Goal: Transaction & Acquisition: Purchase product/service

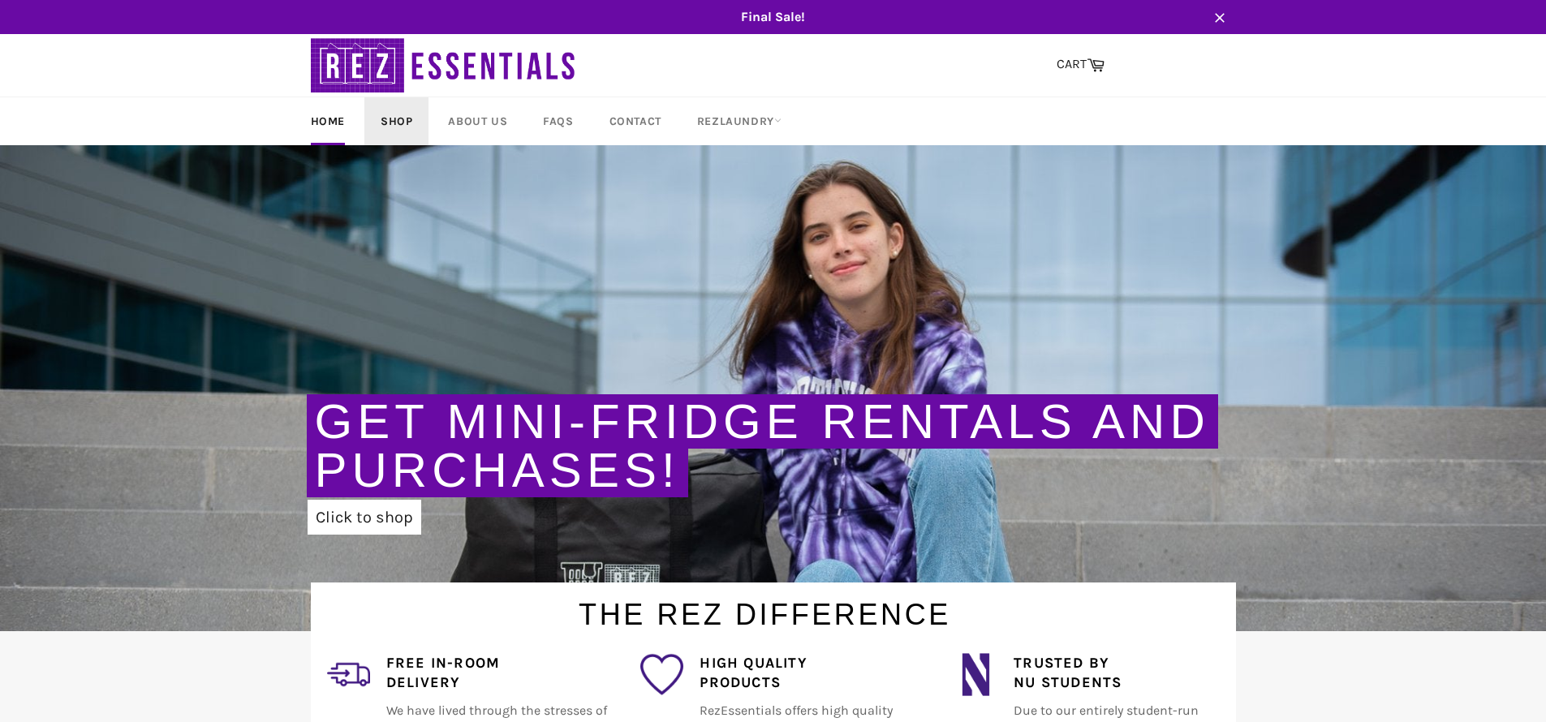
click at [395, 116] on link "Shop" at bounding box center [396, 121] width 64 height 48
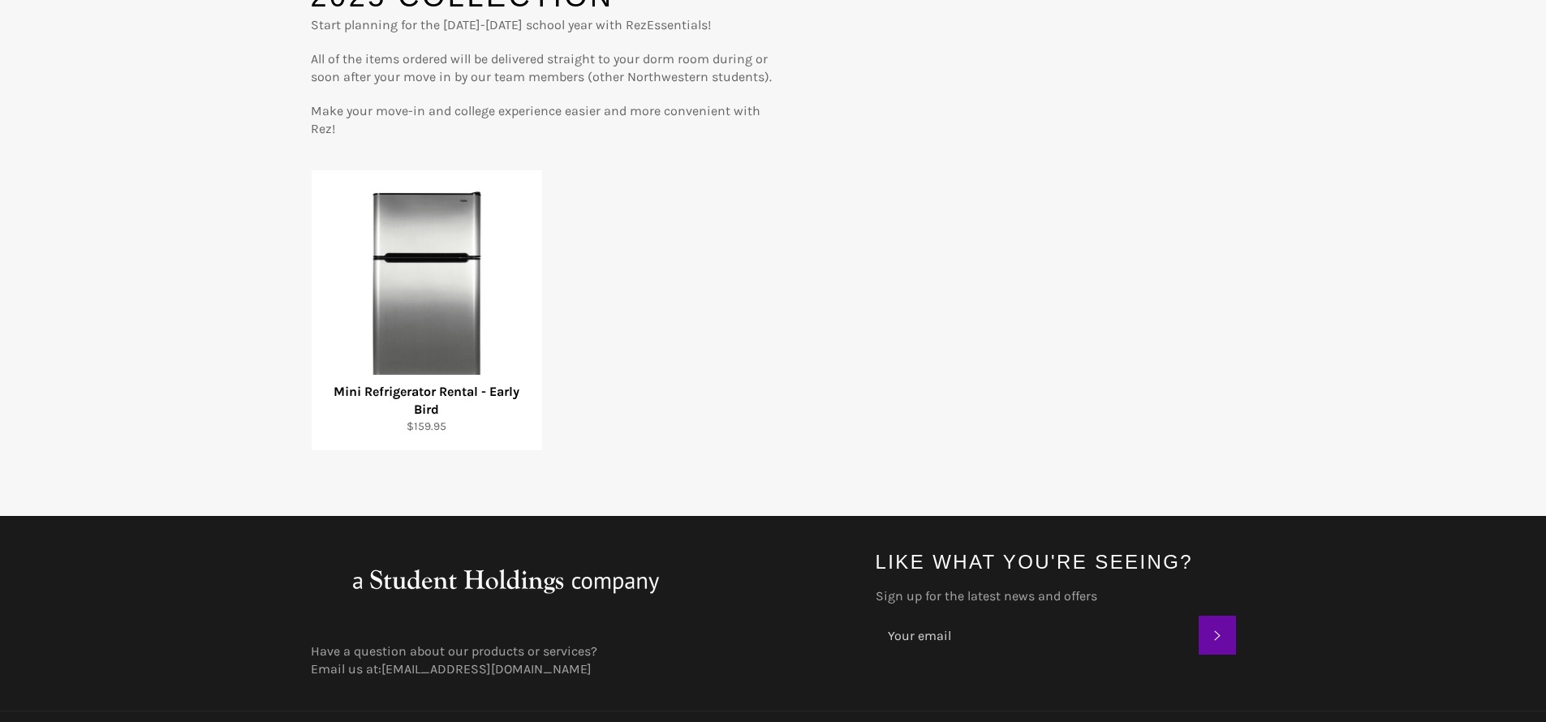
scroll to position [242, 0]
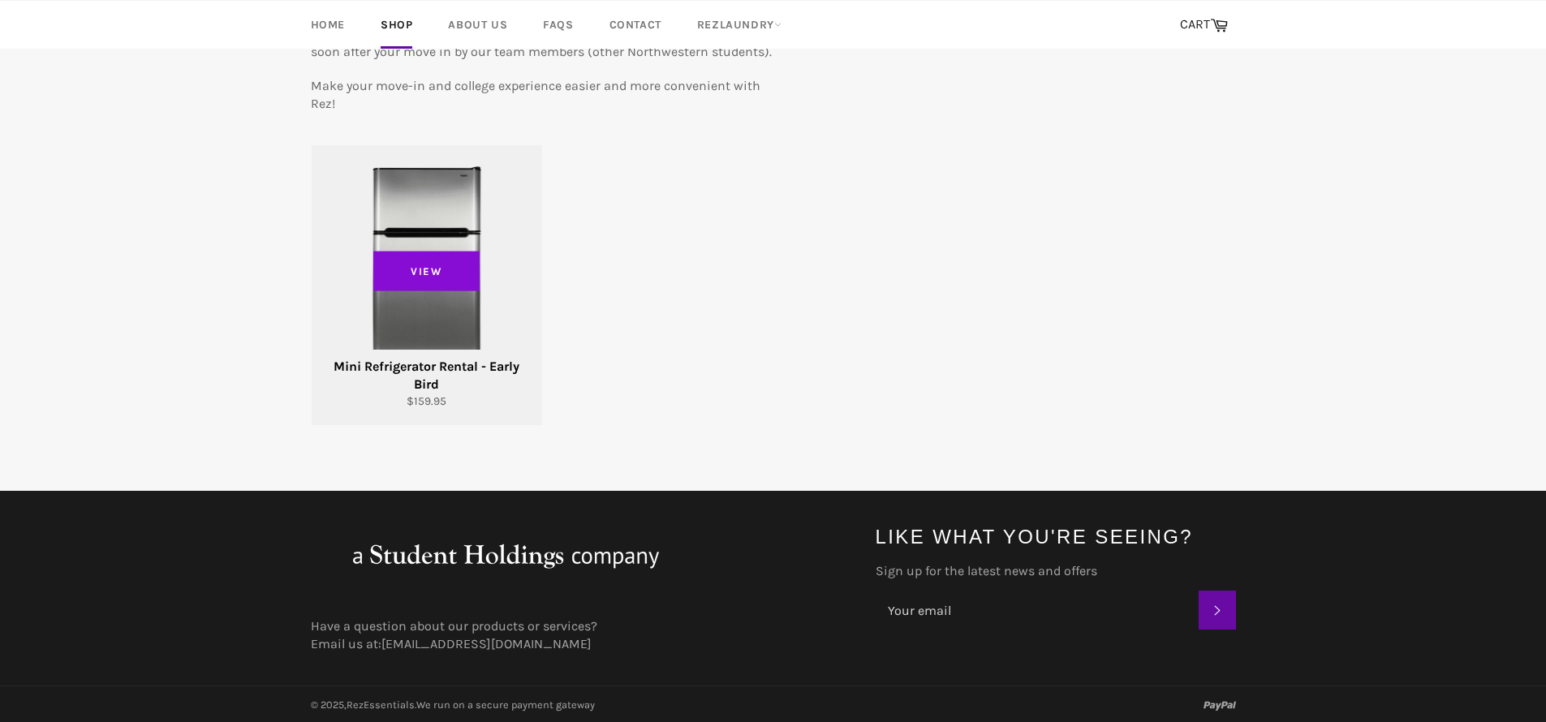
click at [434, 276] on span "View" at bounding box center [426, 271] width 107 height 41
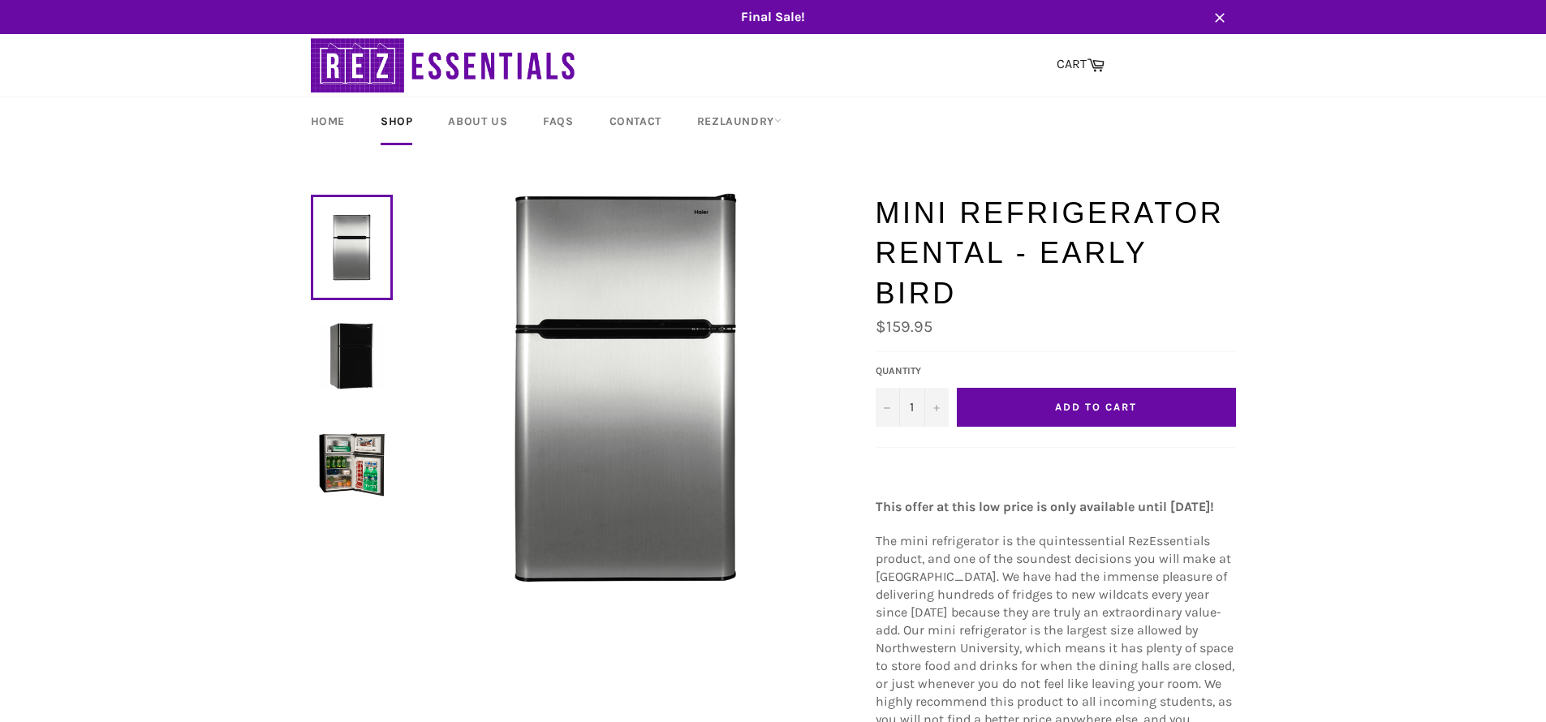
click at [347, 470] on img at bounding box center [352, 465] width 66 height 66
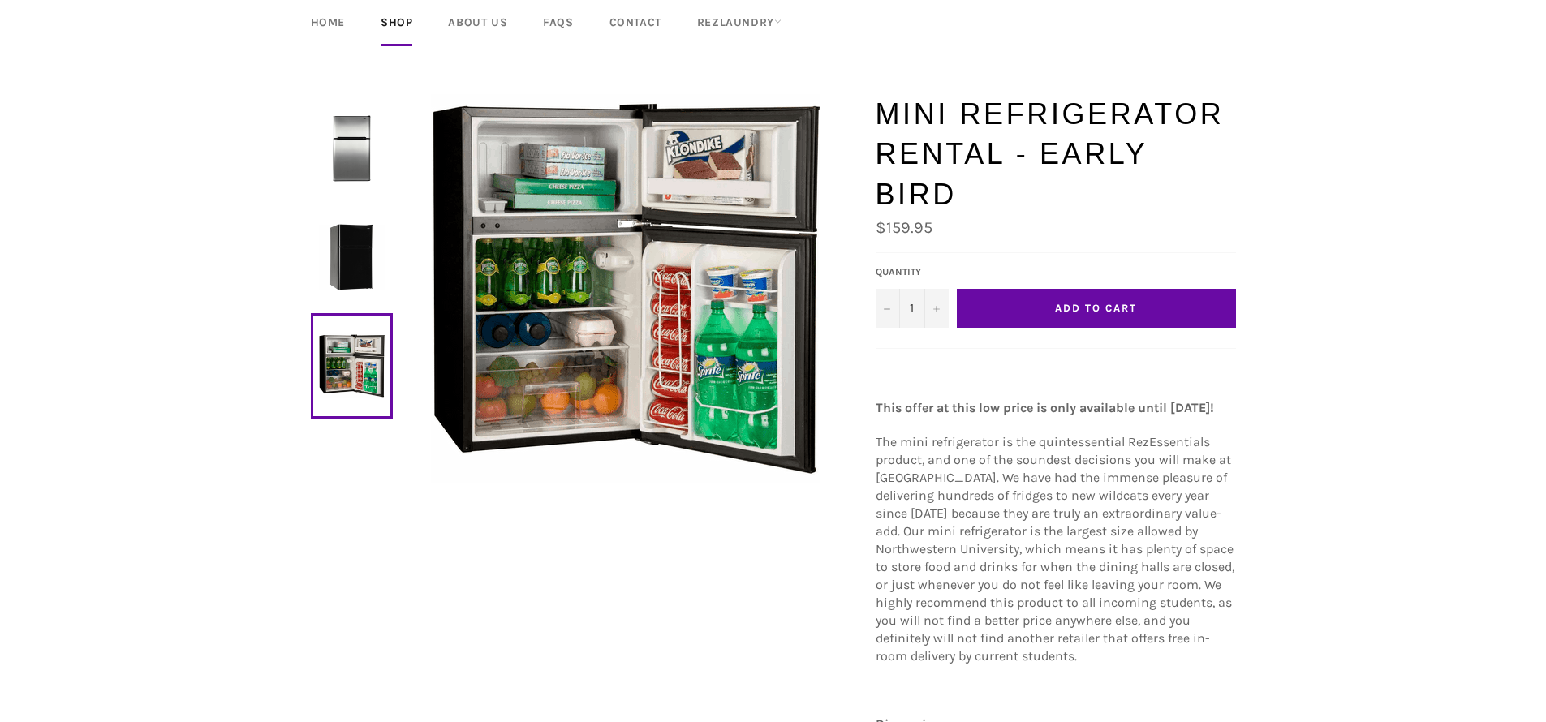
scroll to position [112, 0]
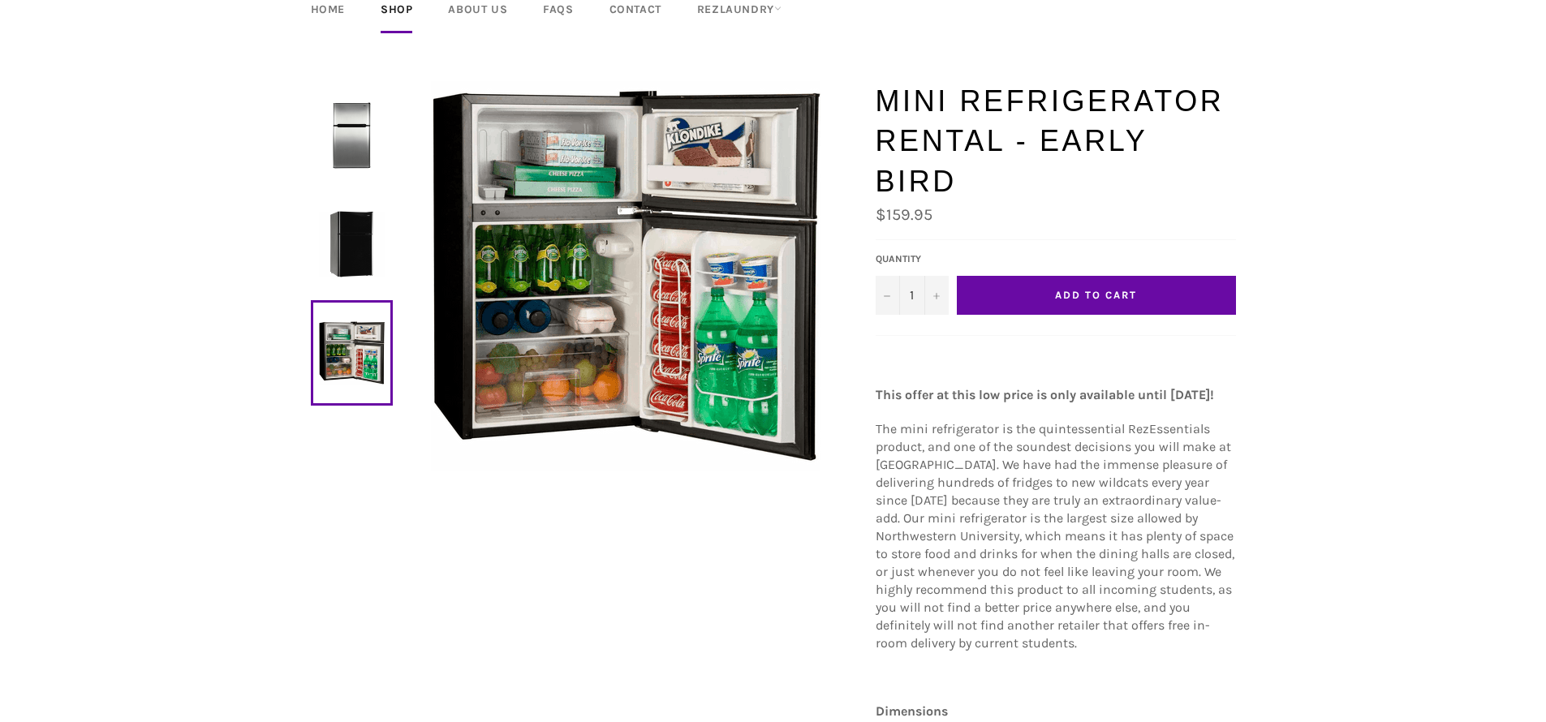
click at [1114, 289] on span "Add to Cart" at bounding box center [1095, 295] width 81 height 12
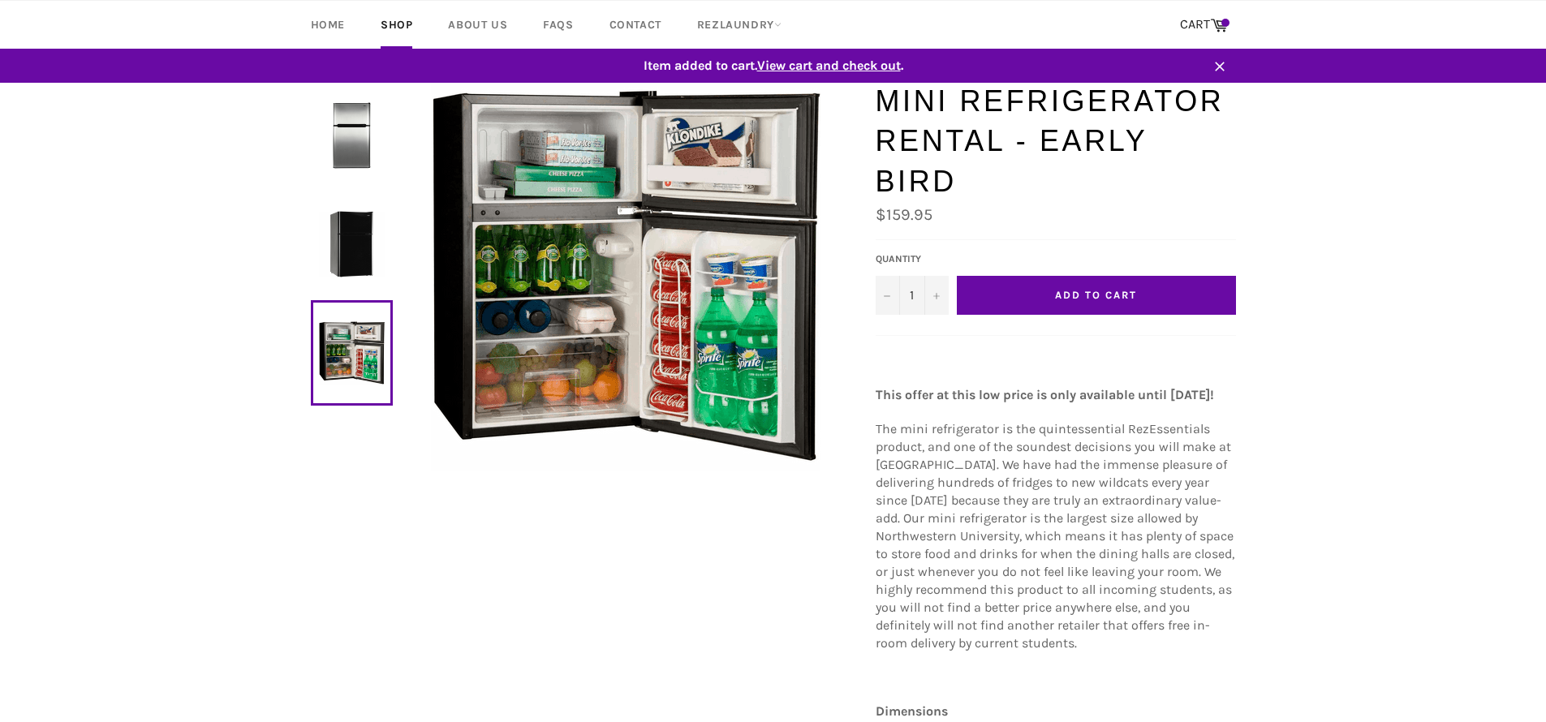
click at [813, 67] on span "View cart and check out" at bounding box center [829, 65] width 144 height 15
